Goal: Task Accomplishment & Management: Use online tool/utility

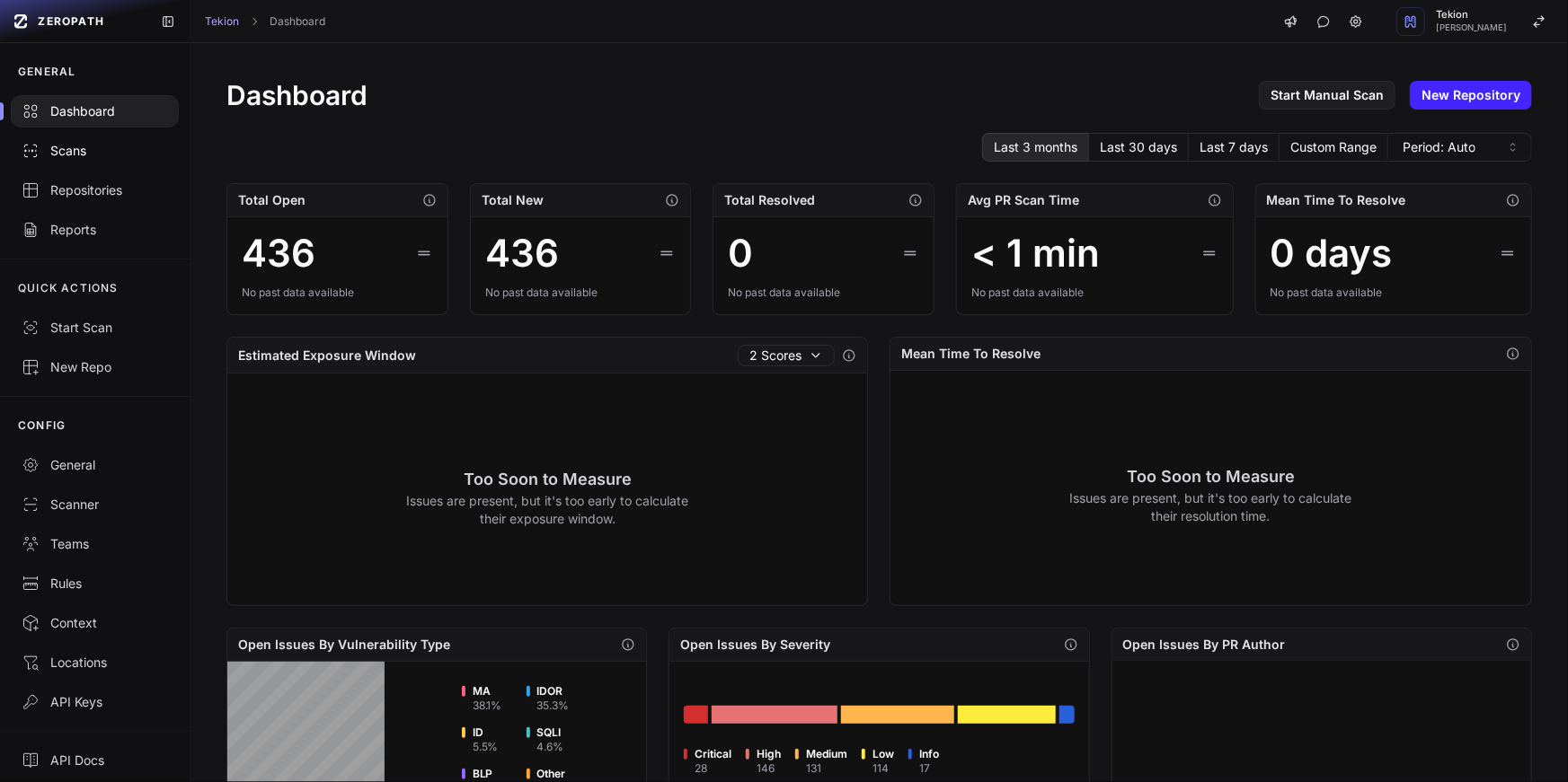
click at [92, 140] on link "Scans" at bounding box center [94, 150] width 190 height 39
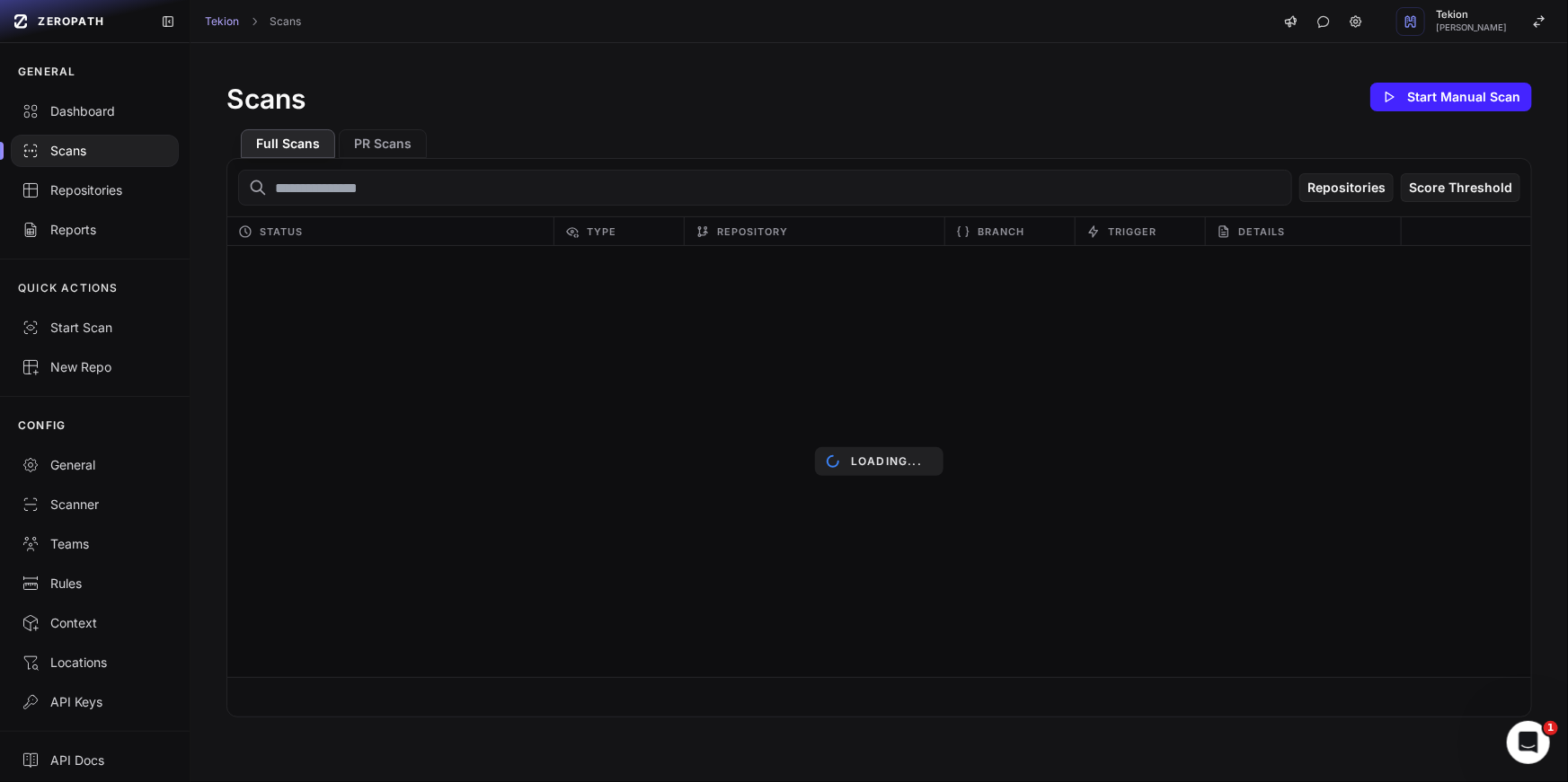
click at [803, 70] on div "Scans Start Manual Scan Full Scans PR Scans Repositories Score Threshold Status…" at bounding box center [879, 398] width 1377 height 710
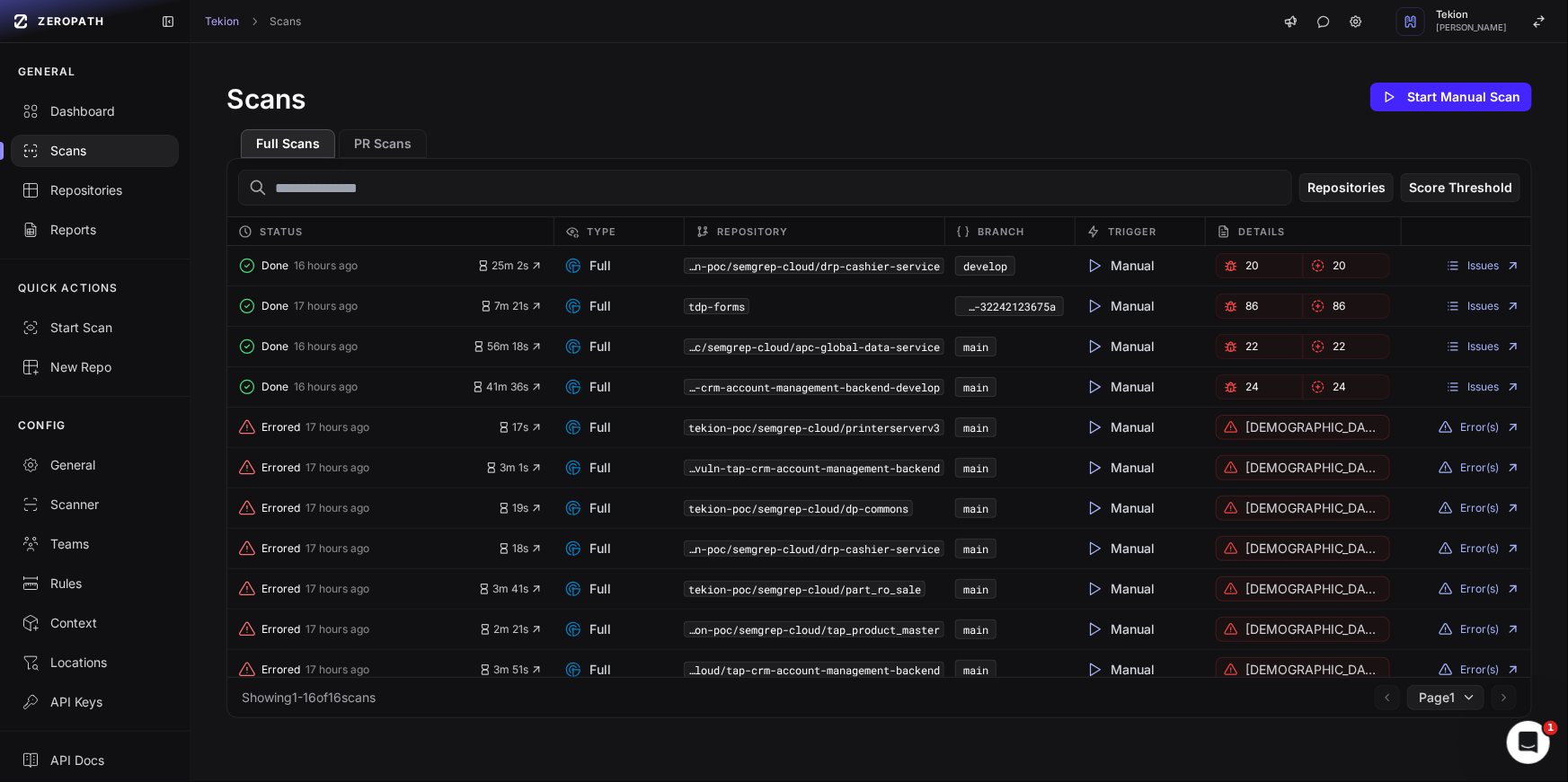
click at [762, 33] on div "Tekion Scans [PERSON_NAME]" at bounding box center [879, 22] width 1377 height 43
